Goal: Find contact information: Find contact information

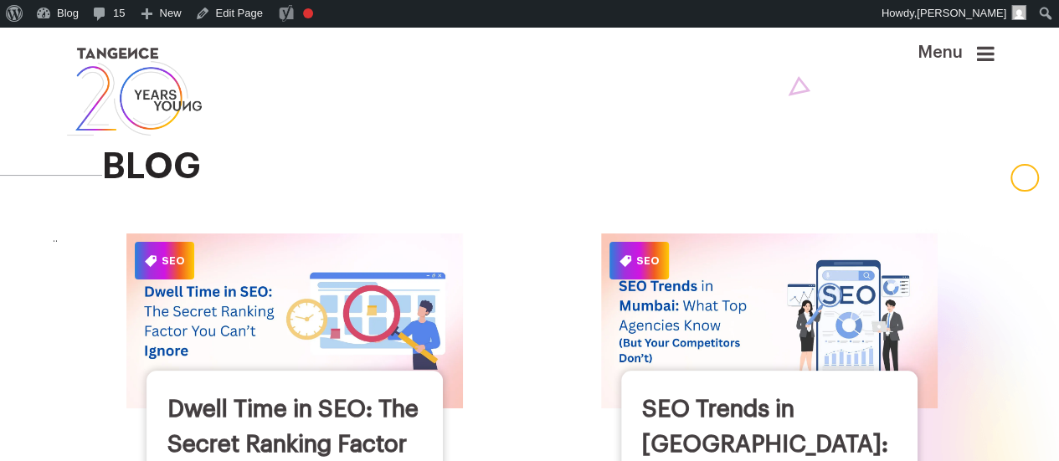
scroll to position [47, 0]
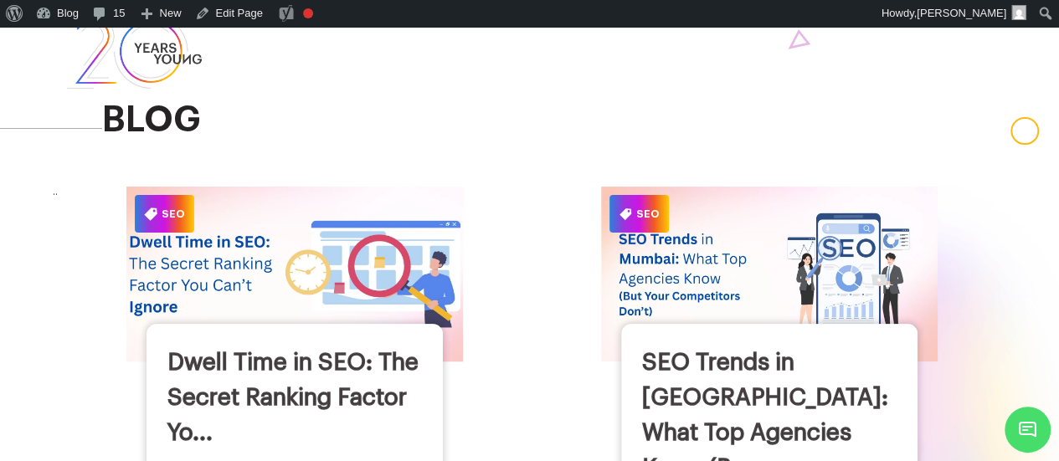
drag, startPoint x: 0, startPoint y: 0, endPoint x: 439, endPoint y: 264, distance: 512.0
click at [439, 264] on img at bounding box center [295, 274] width 370 height 193
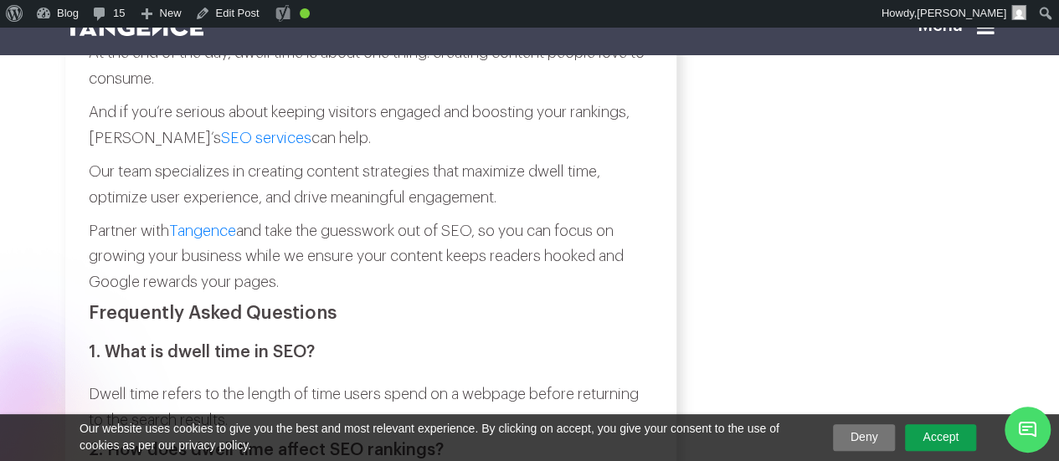
scroll to position [6538, 0]
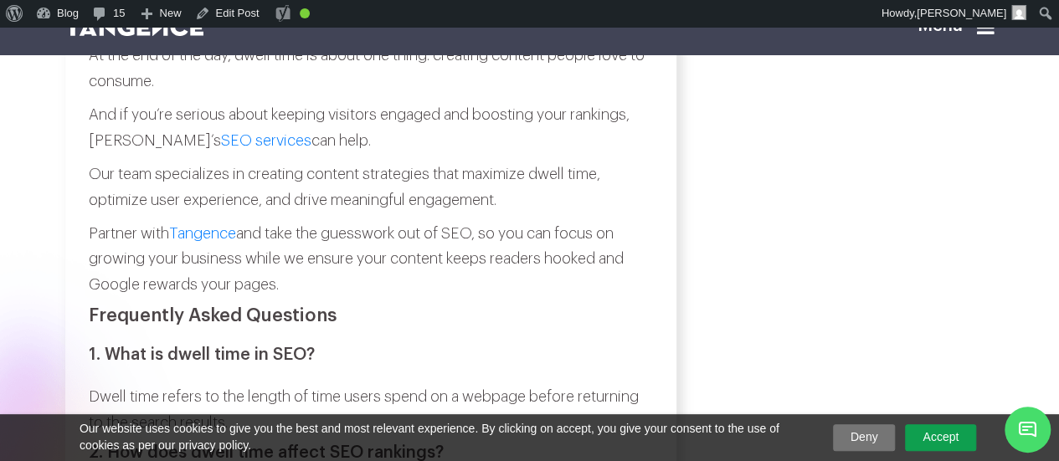
click at [92, 153] on p "And if you’re serious about keeping visitors engaged and boosting your rankings…" at bounding box center [371, 127] width 564 height 51
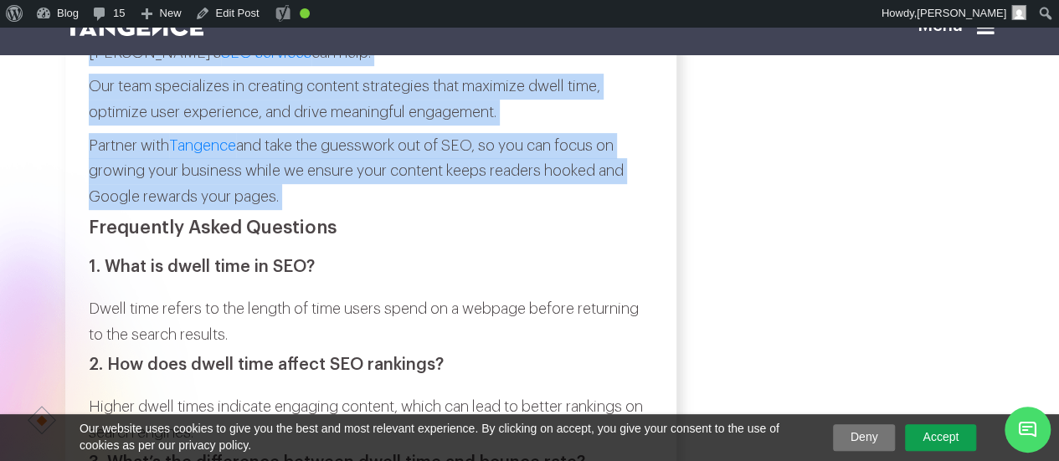
click at [291, 210] on p "Partner with Tangence and take the guesswork out of SEO, so you can focus on gr…" at bounding box center [371, 171] width 564 height 77
copy div "And if you’re serious about keeping visitors engaged and boosting your rankings…"
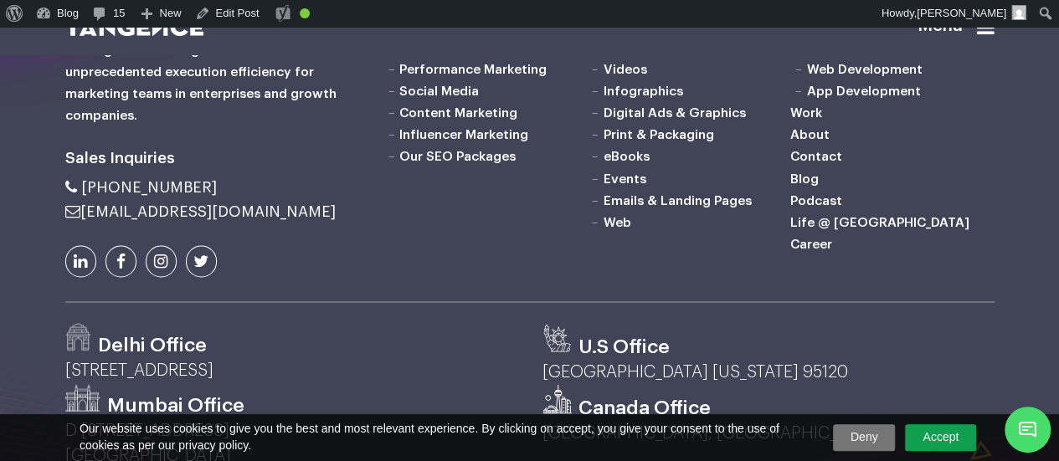
scroll to position [7685, 0]
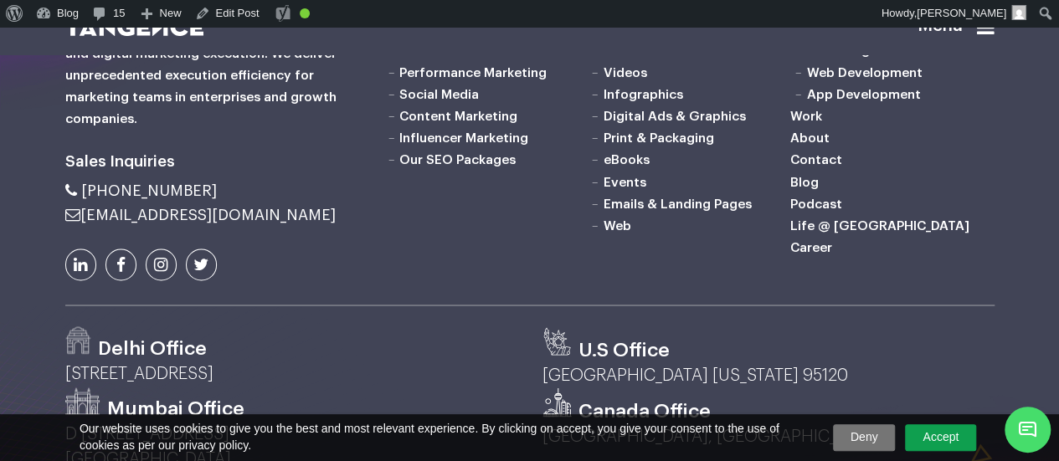
click at [437, 57] on link "SEO Services" at bounding box center [441, 50] width 84 height 13
click at [810, 167] on link "Contact" at bounding box center [817, 159] width 52 height 13
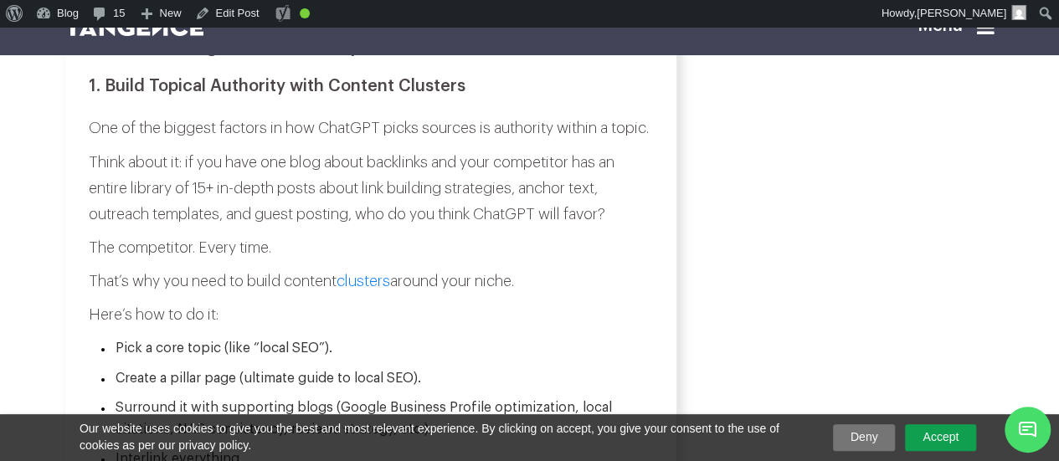
scroll to position [1422, 0]
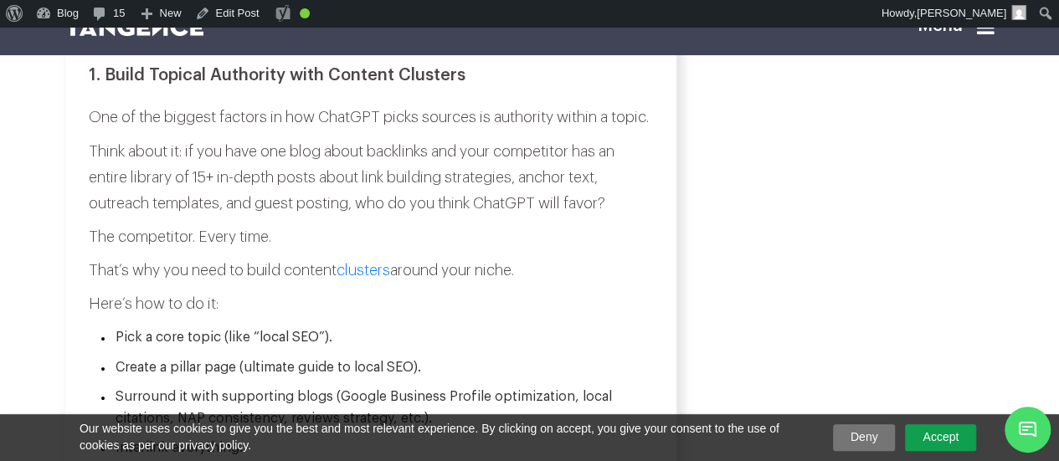
click at [948, 442] on link "Accept" at bounding box center [940, 438] width 71 height 27
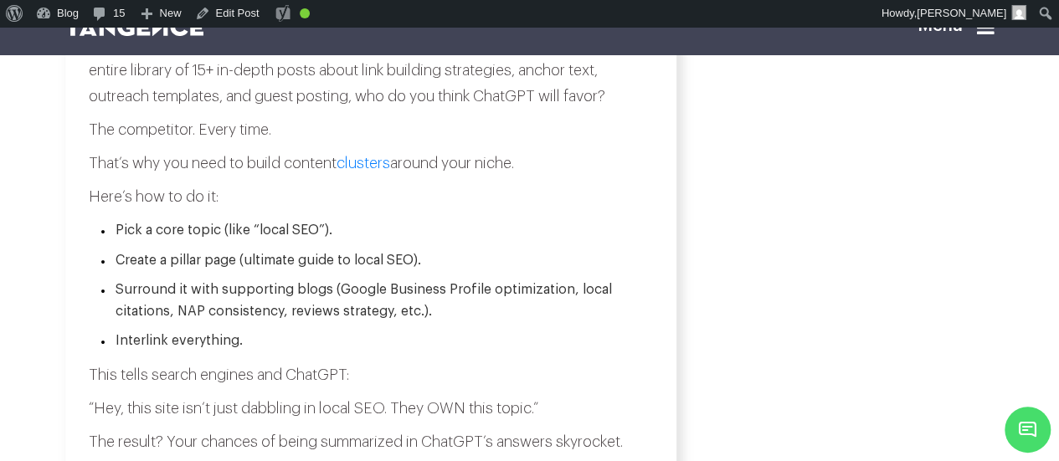
scroll to position [1538, 0]
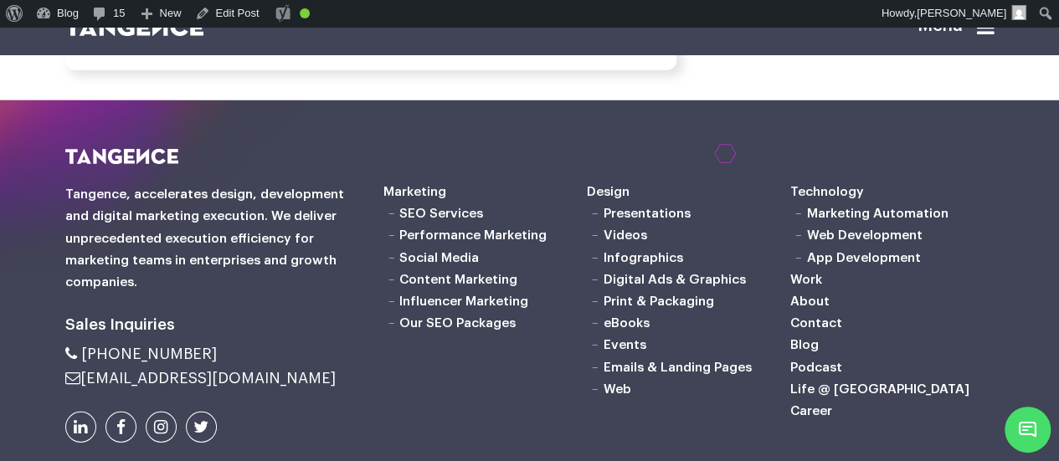
scroll to position [5506, 0]
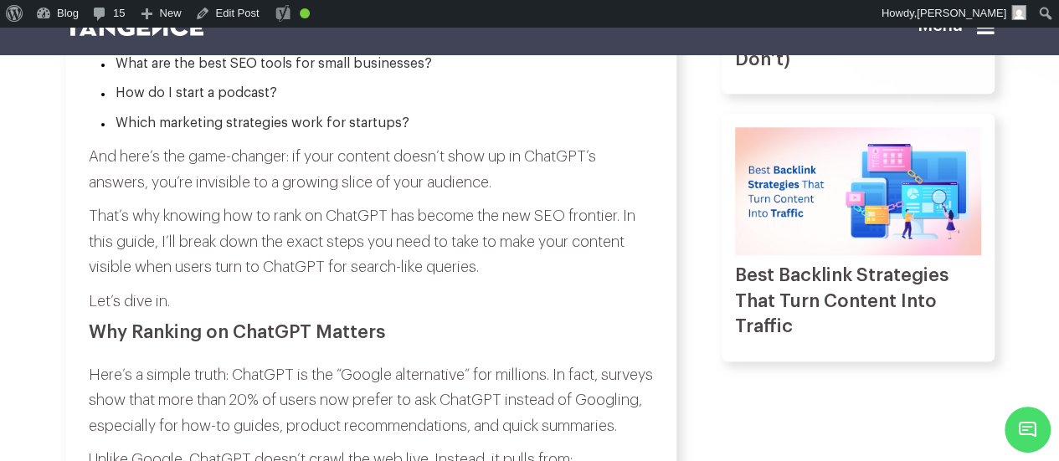
scroll to position [728, 0]
